Goal: Task Accomplishment & Management: Complete application form

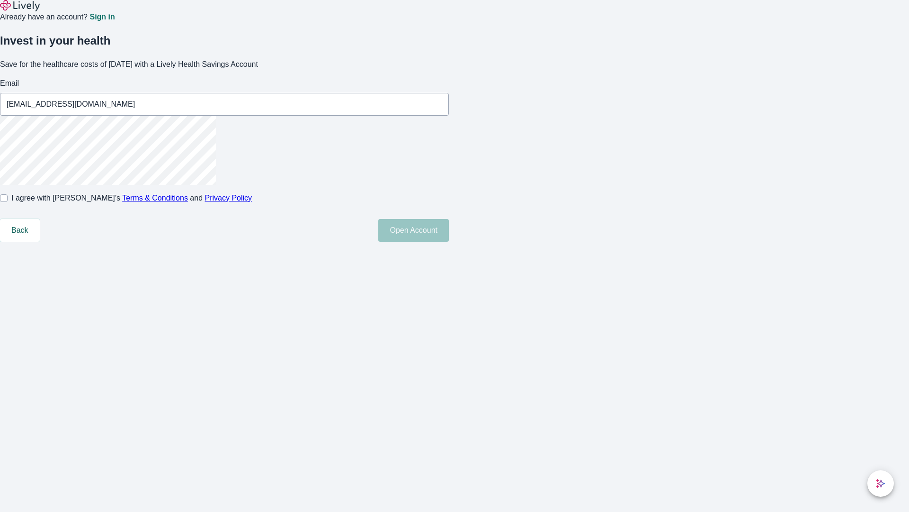
click at [8, 202] on input "I agree with Lively’s Terms & Conditions and Privacy Policy" at bounding box center [4, 198] width 8 height 8
checkbox input "true"
click at [449, 242] on button "Open Account" at bounding box center [413, 230] width 71 height 23
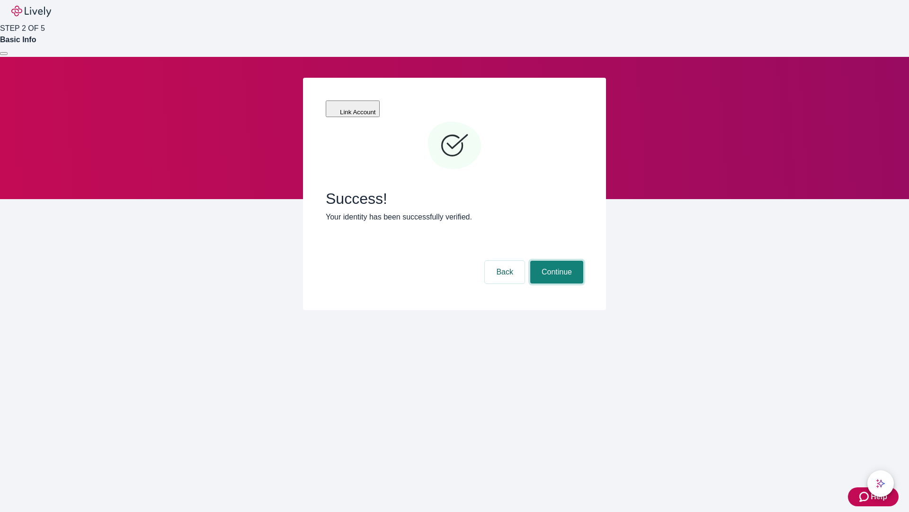
click at [556, 260] on button "Continue" at bounding box center [556, 271] width 53 height 23
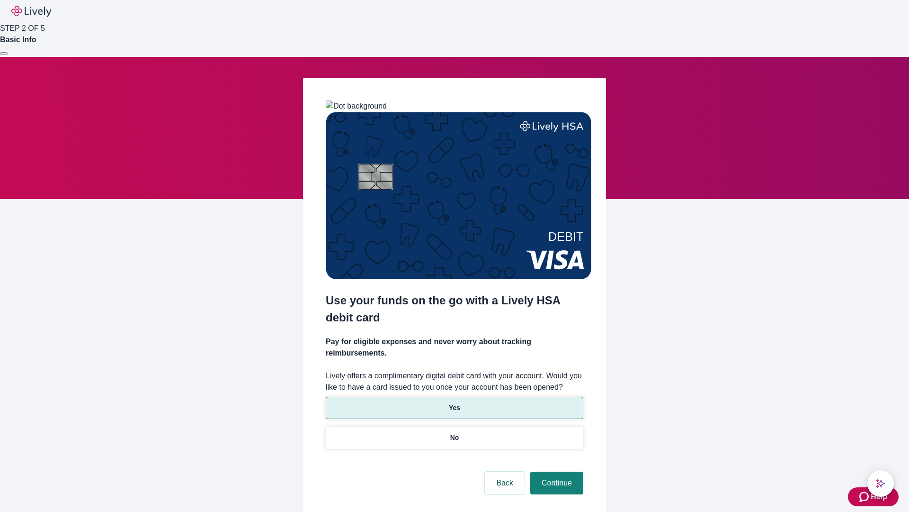
click at [454, 403] on p "Yes" at bounding box center [454, 408] width 11 height 10
click at [556, 471] on button "Continue" at bounding box center [556, 482] width 53 height 23
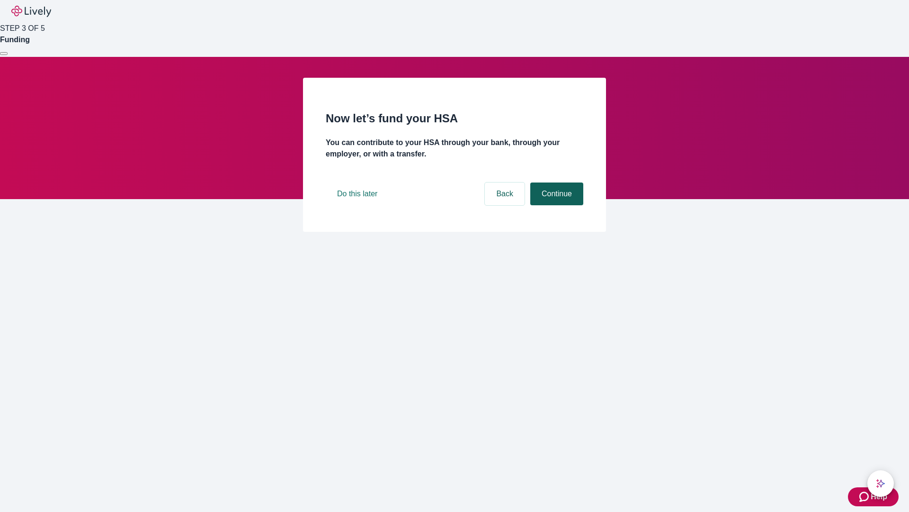
click at [556, 205] on button "Continue" at bounding box center [556, 193] width 53 height 23
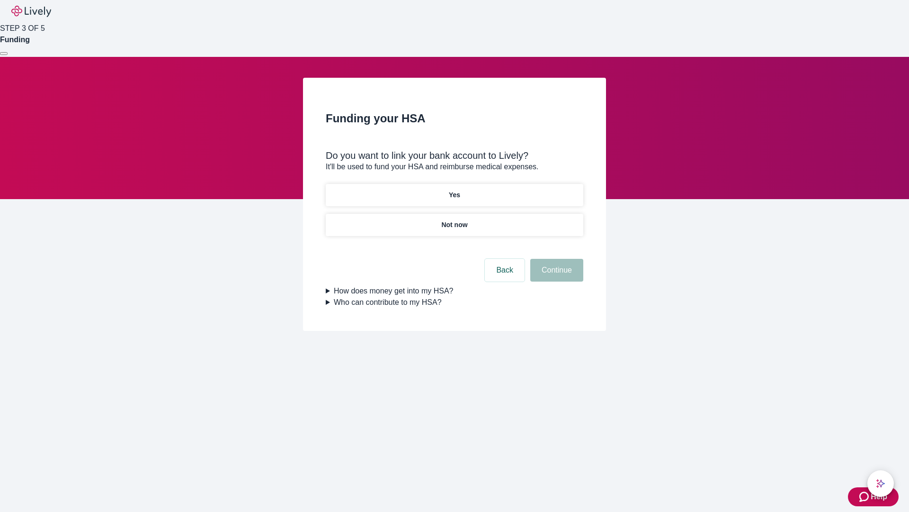
click at [454, 190] on p "Yes" at bounding box center [454, 195] width 11 height 10
click at [556, 259] on button "Continue" at bounding box center [556, 270] width 53 height 23
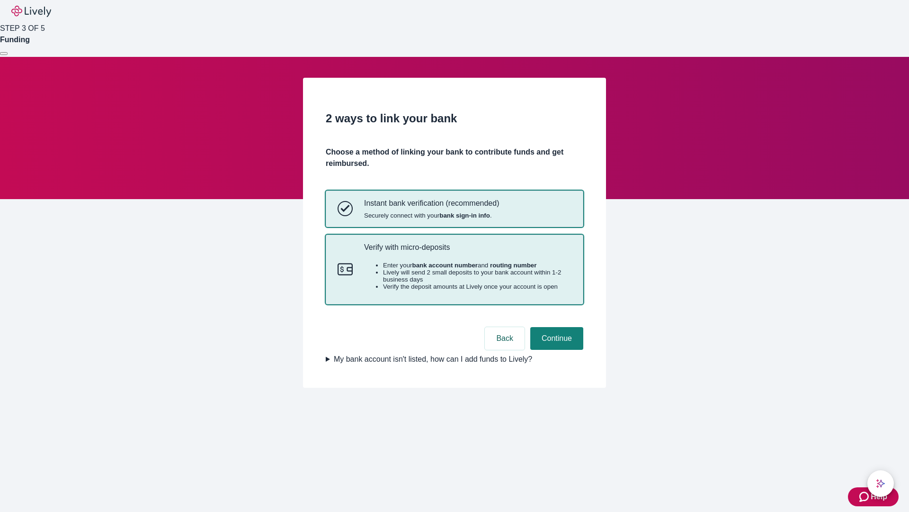
click at [467, 251] on p "Verify with micro-deposits" at bounding box center [467, 247] width 207 height 9
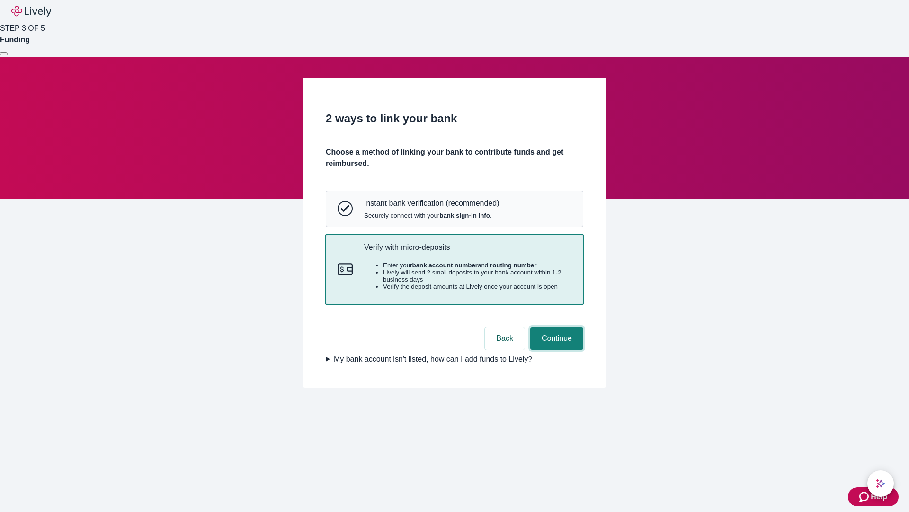
click at [556, 350] on button "Continue" at bounding box center [556, 338] width 53 height 23
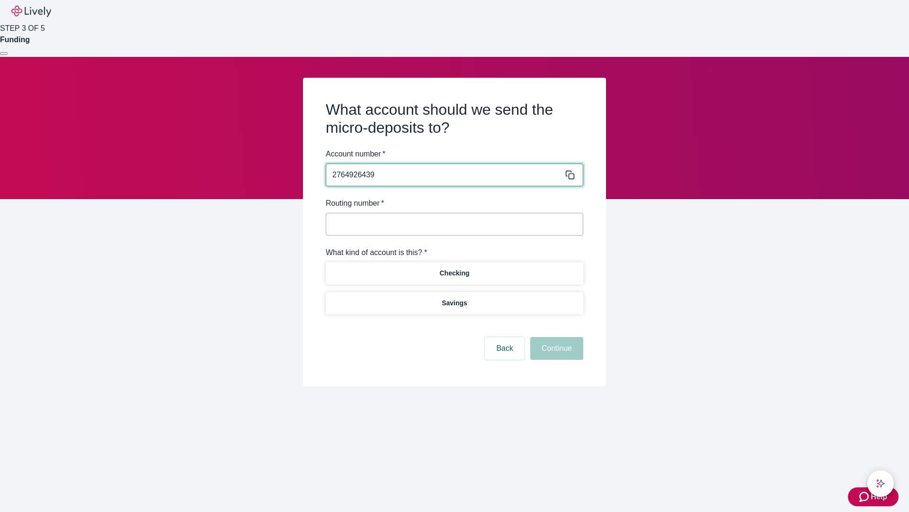
type input "2764926439"
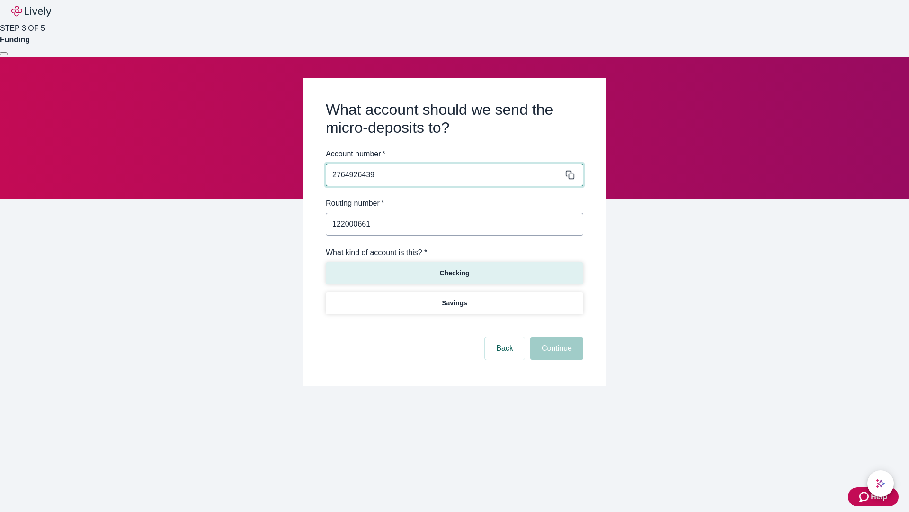
type input "122000661"
click at [454, 272] on p "Checking" at bounding box center [455, 273] width 30 height 10
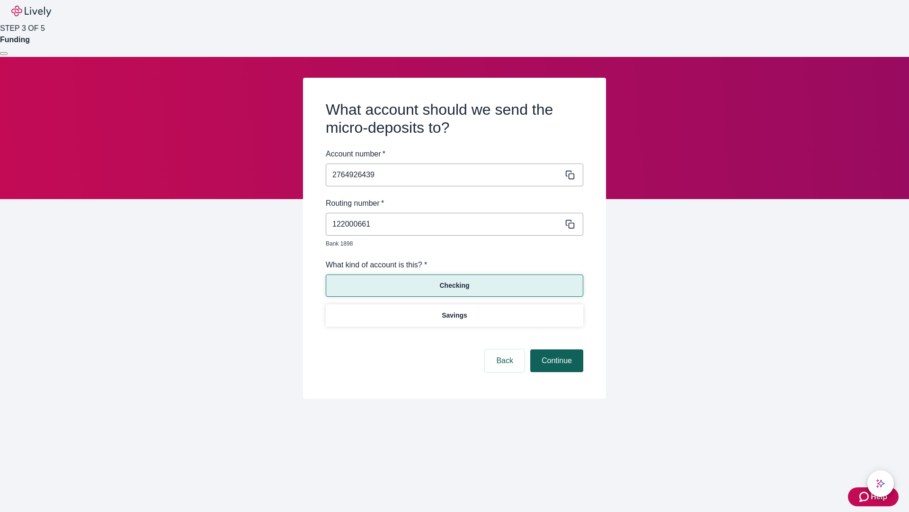
click at [556, 350] on button "Continue" at bounding box center [556, 360] width 53 height 23
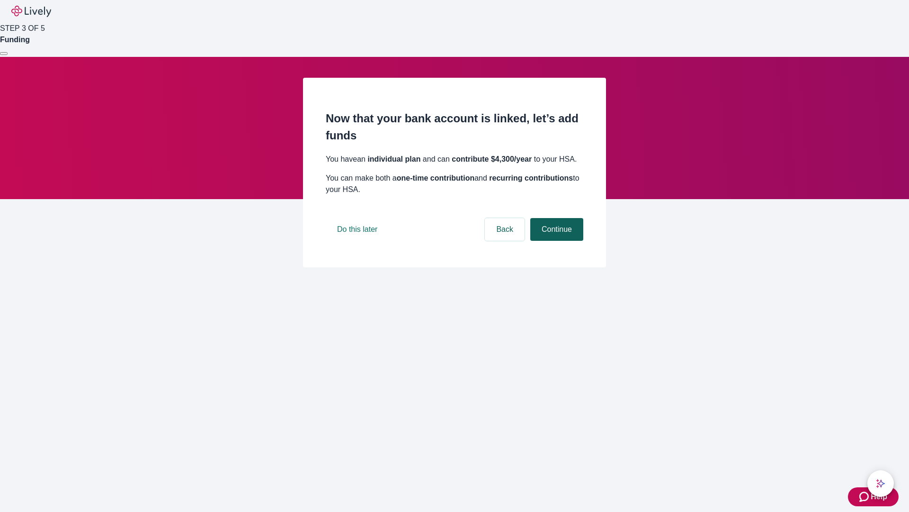
click at [556, 241] on button "Continue" at bounding box center [556, 229] width 53 height 23
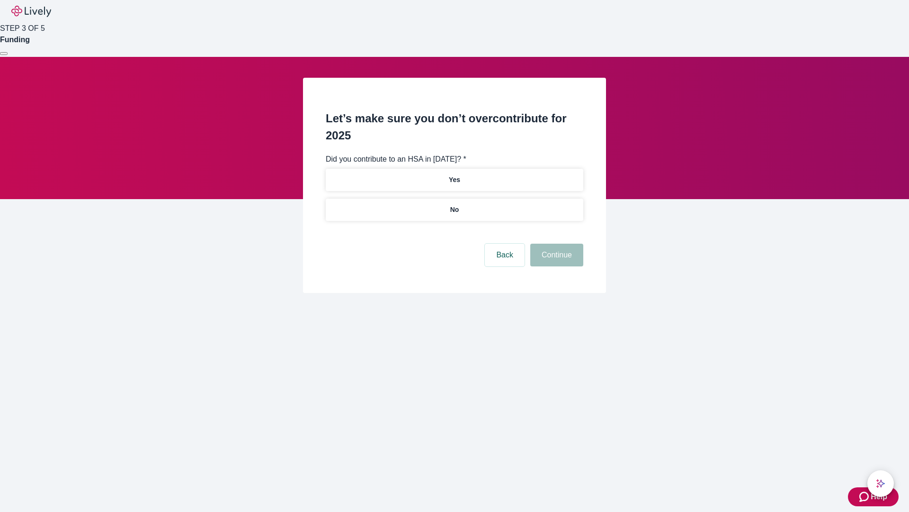
click at [454, 205] on p "No" at bounding box center [454, 210] width 9 height 10
click at [556, 243] on button "Continue" at bounding box center [556, 254] width 53 height 23
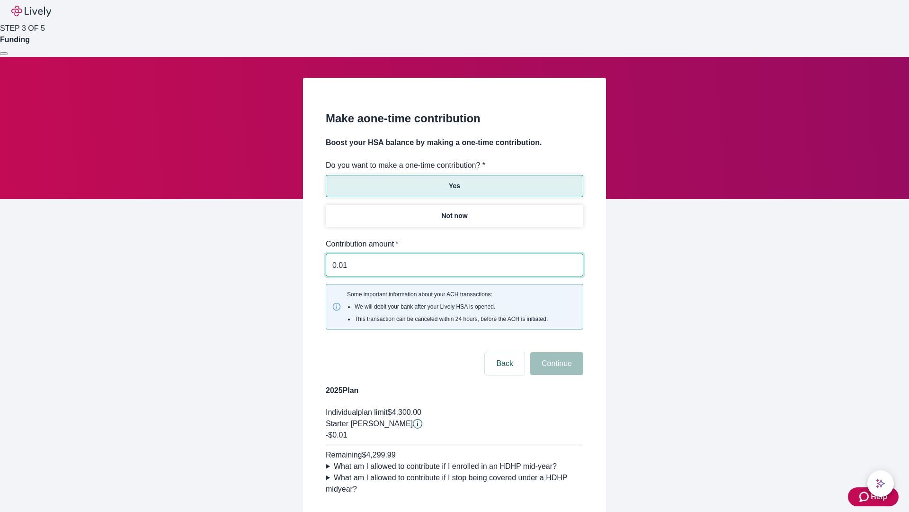
type input "0.01"
click at [556, 352] on button "Continue" at bounding box center [556, 363] width 53 height 23
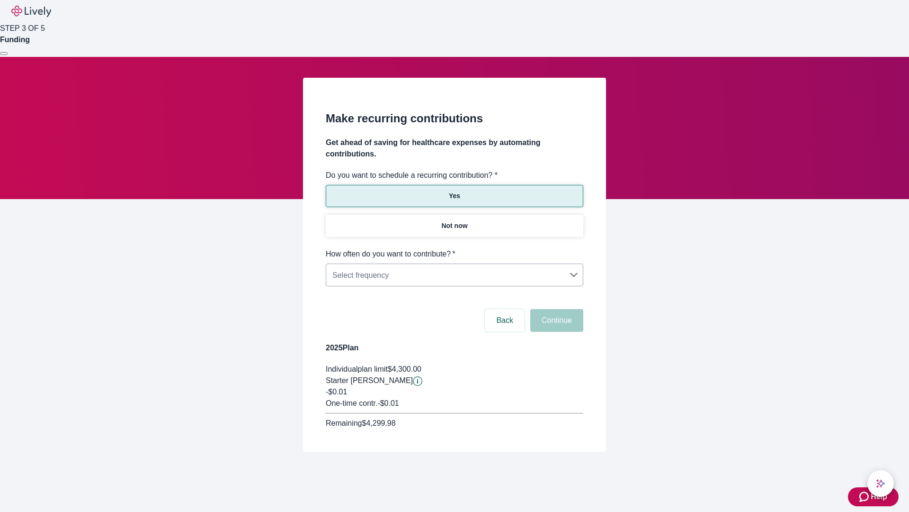
click at [454, 248] on body "Help STEP 3 OF 5 Funding Make recurring contributions Get ahead of saving for h…" at bounding box center [454, 248] width 909 height 497
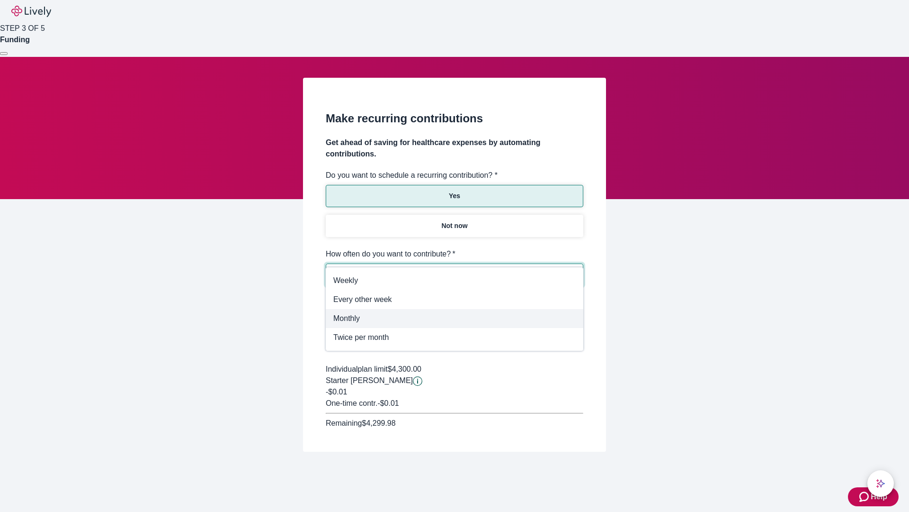
click at [455, 318] on span "Monthly" at bounding box center [454, 318] width 243 height 11
type input "Monthly"
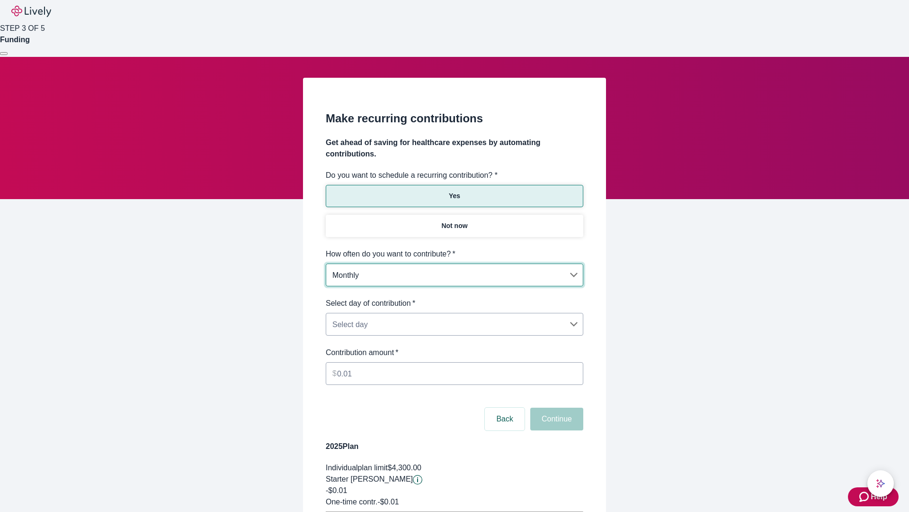
click at [454, 297] on body "Help STEP 3 OF 5 Funding Make recurring contributions Get ahead of saving for h…" at bounding box center [454, 297] width 909 height 595
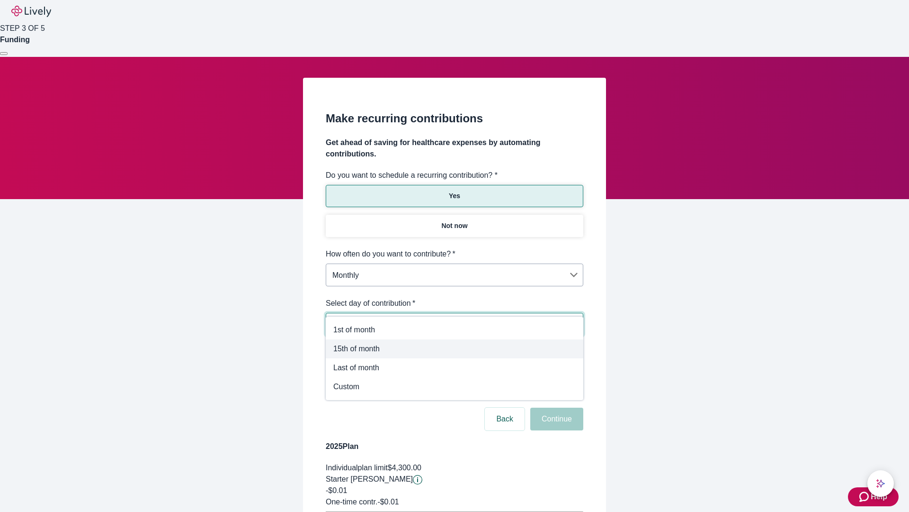
click at [455, 349] on span "15th of month" at bounding box center [454, 348] width 243 height 11
type input "Monthly15th"
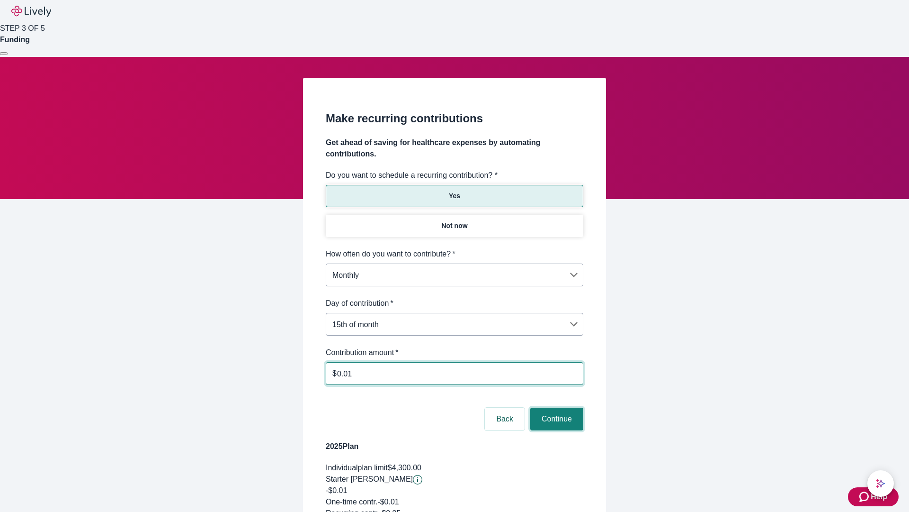
click at [556, 407] on button "Continue" at bounding box center [556, 418] width 53 height 23
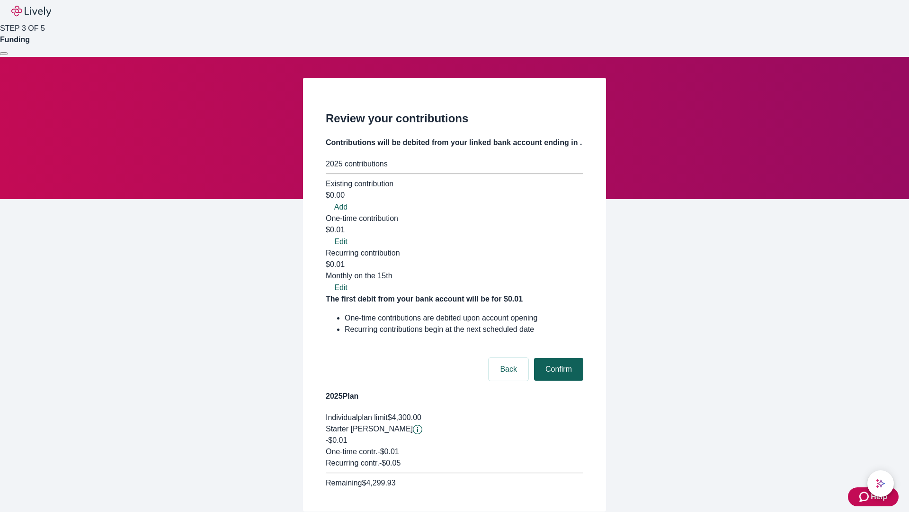
click at [557, 358] on button "Confirm" at bounding box center [558, 369] width 49 height 23
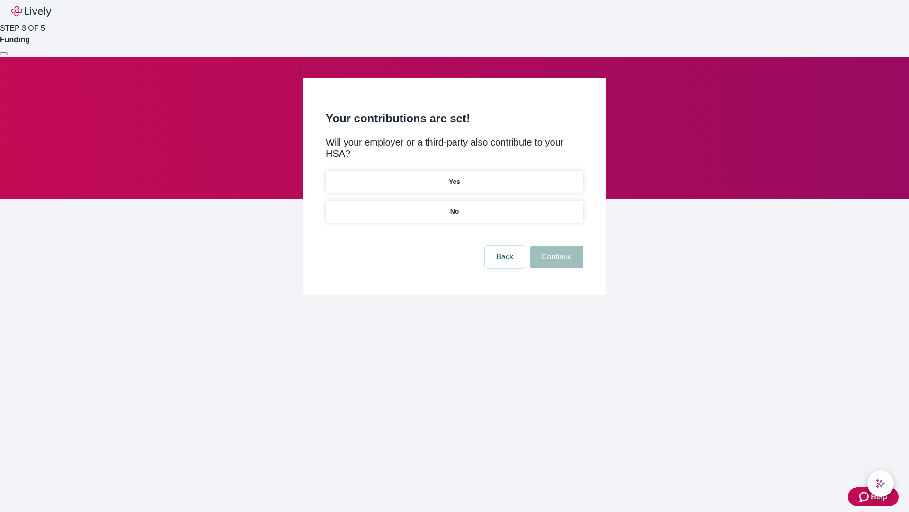
click at [454, 177] on p "Yes" at bounding box center [454, 182] width 11 height 10
click at [556, 245] on button "Continue" at bounding box center [556, 256] width 53 height 23
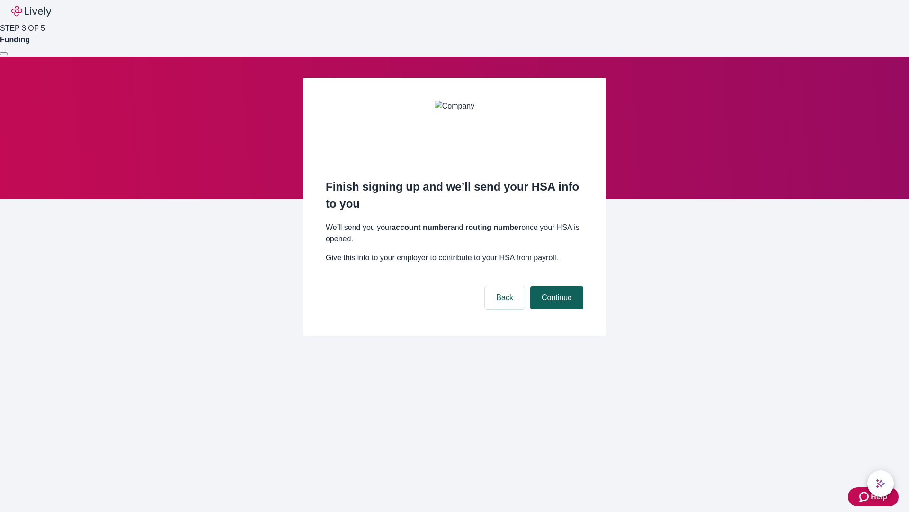
click at [556, 286] on button "Continue" at bounding box center [556, 297] width 53 height 23
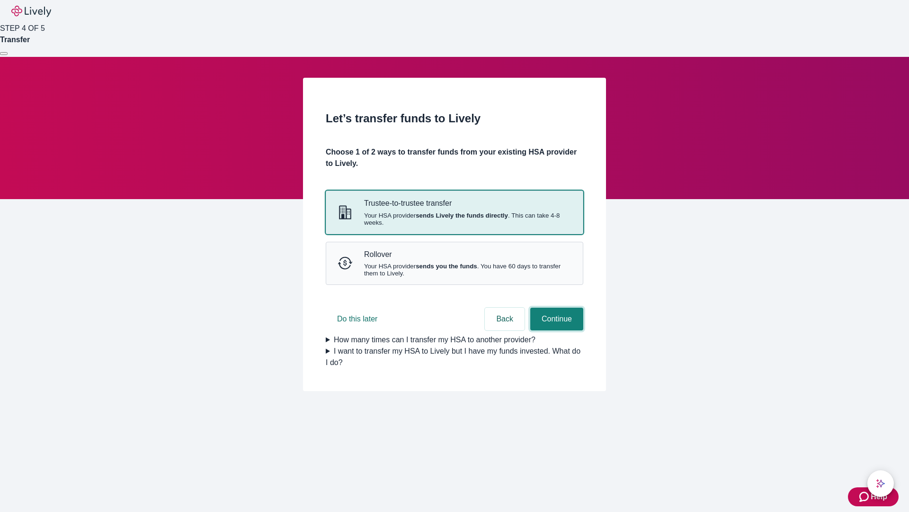
click at [556, 330] on button "Continue" at bounding box center [556, 318] width 53 height 23
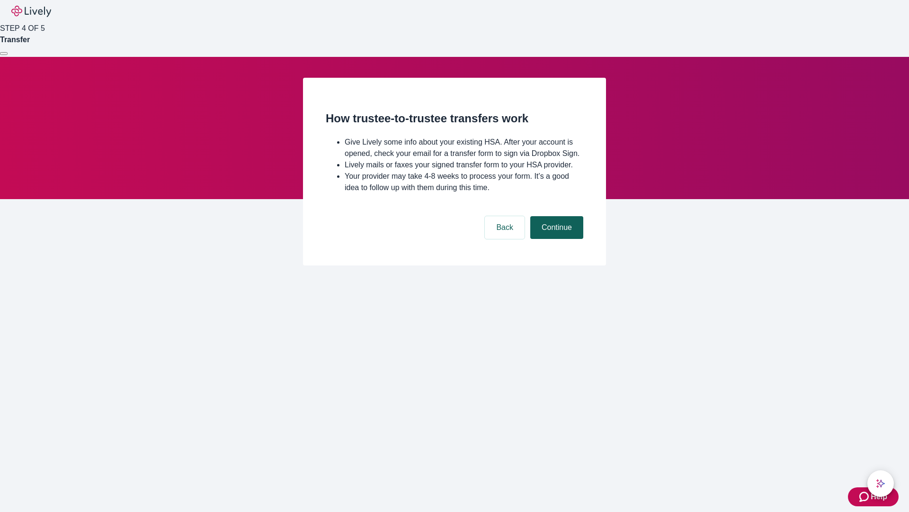
click at [556, 239] on button "Continue" at bounding box center [556, 227] width 53 height 23
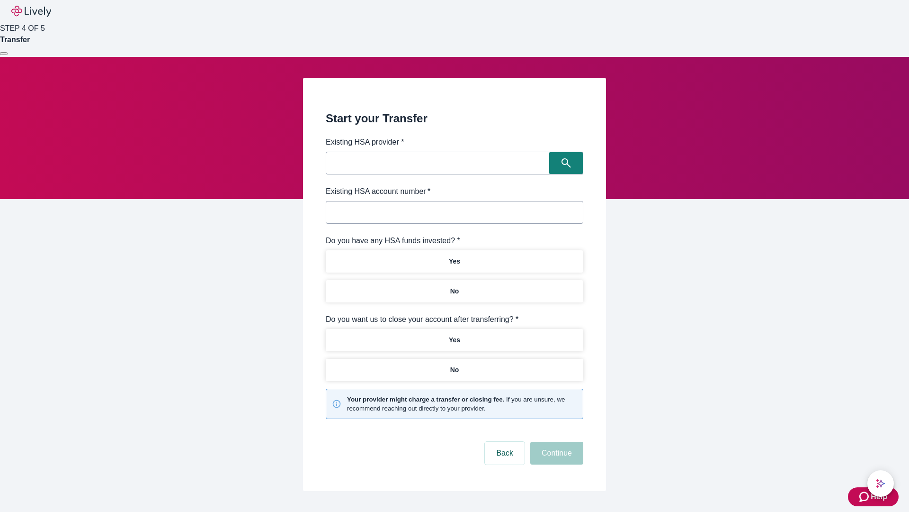
type input "Other"
click at [396, 160] on button "I don't see my provider listed" at bounding box center [392, 160] width 119 height 23
